Goal: Navigation & Orientation: Find specific page/section

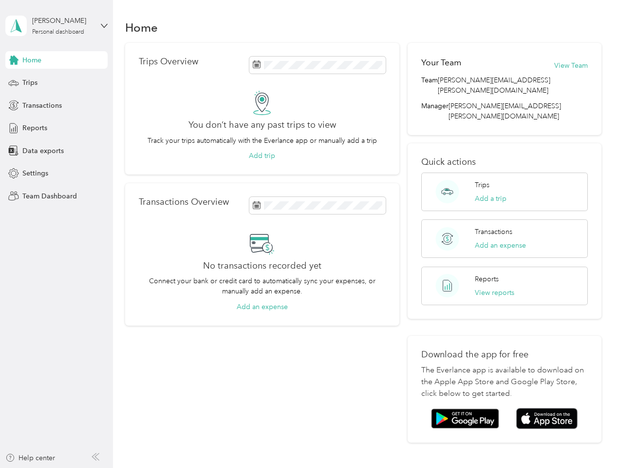
click at [309, 234] on div "No transactions recorded yet Connect your bank or credit card to automatically …" at bounding box center [262, 271] width 247 height 81
click at [57, 26] on div "[PERSON_NAME]" at bounding box center [62, 21] width 61 height 10
click at [57, 60] on div "You’re signed in as [PERSON_NAME][EMAIL_ADDRESS][PERSON_NAME][DOMAIN_NAME] Team…" at bounding box center [162, 85] width 315 height 99
click at [14, 60] on div "You’re signed in as [PERSON_NAME][EMAIL_ADDRESS][PERSON_NAME][DOMAIN_NAME] Team…" at bounding box center [162, 85] width 315 height 99
click at [57, 83] on div "Trips" at bounding box center [56, 83] width 102 height 18
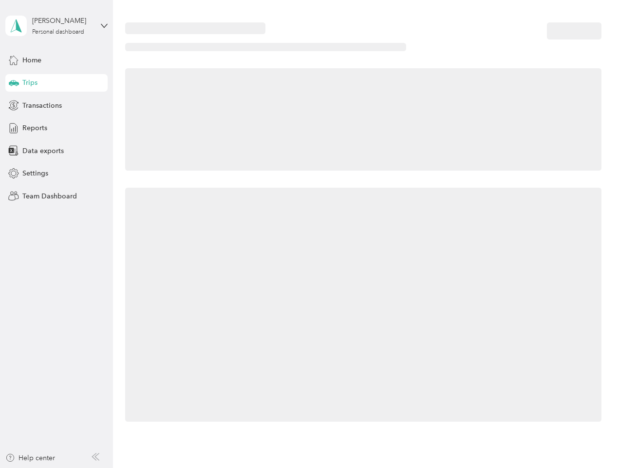
click at [14, 83] on icon at bounding box center [14, 82] width 10 height 5
click at [57, 105] on span "Transactions" at bounding box center [41, 105] width 39 height 10
click at [14, 105] on icon at bounding box center [13, 105] width 11 height 11
click at [57, 128] on div "Reports" at bounding box center [56, 128] width 102 height 18
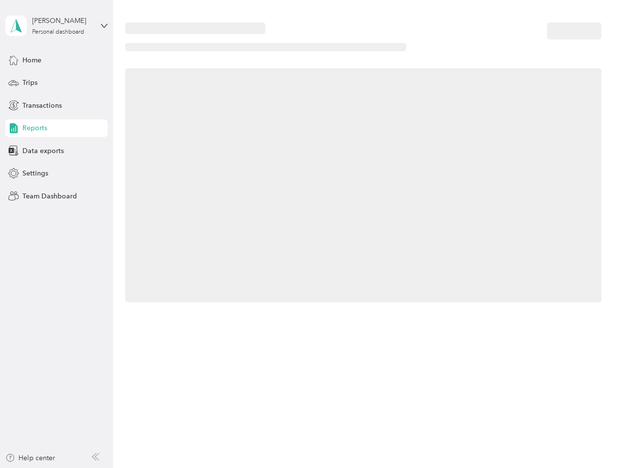
click at [14, 128] on icon at bounding box center [13, 128] width 11 height 11
